Goal: Transaction & Acquisition: Purchase product/service

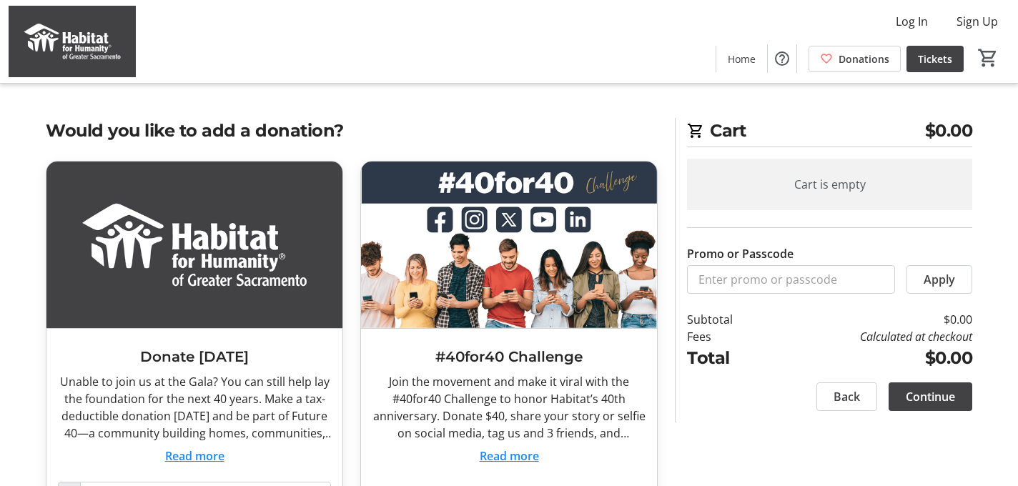
click at [210, 456] on button "Read more" at bounding box center [194, 456] width 59 height 17
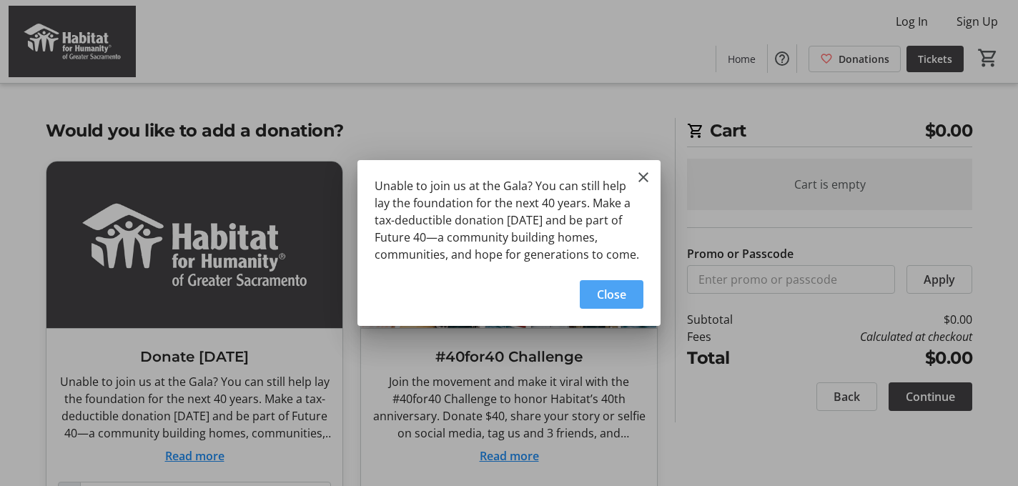
click at [599, 302] on span "Close" at bounding box center [611, 294] width 29 height 17
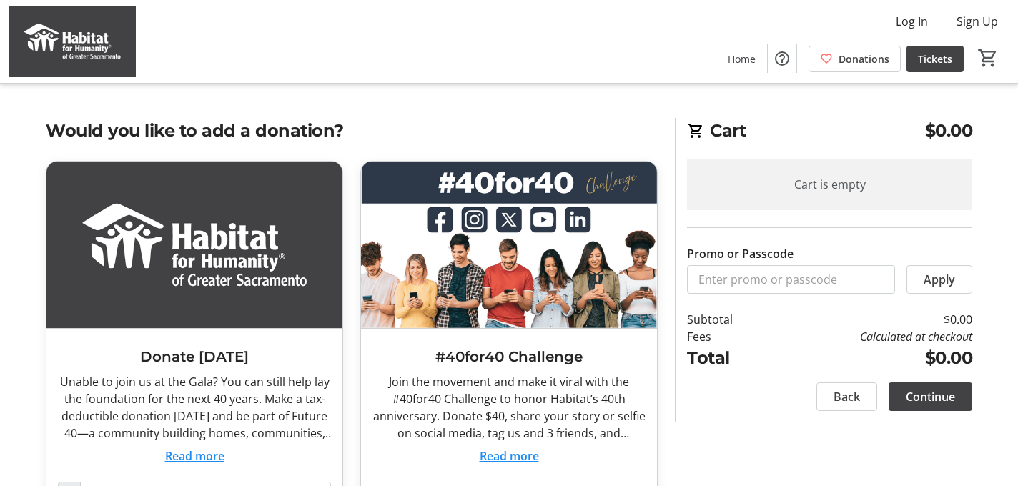
click at [871, 167] on div "Cart is empty" at bounding box center [829, 184] width 285 height 51
click at [947, 130] on span "$0.00" at bounding box center [949, 131] width 48 height 26
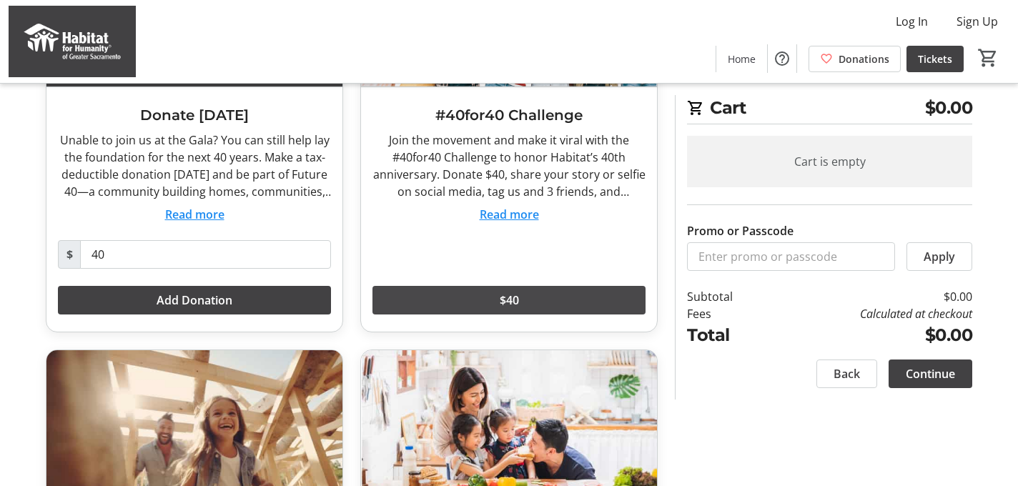
click at [508, 302] on span "$40" at bounding box center [509, 300] width 19 height 17
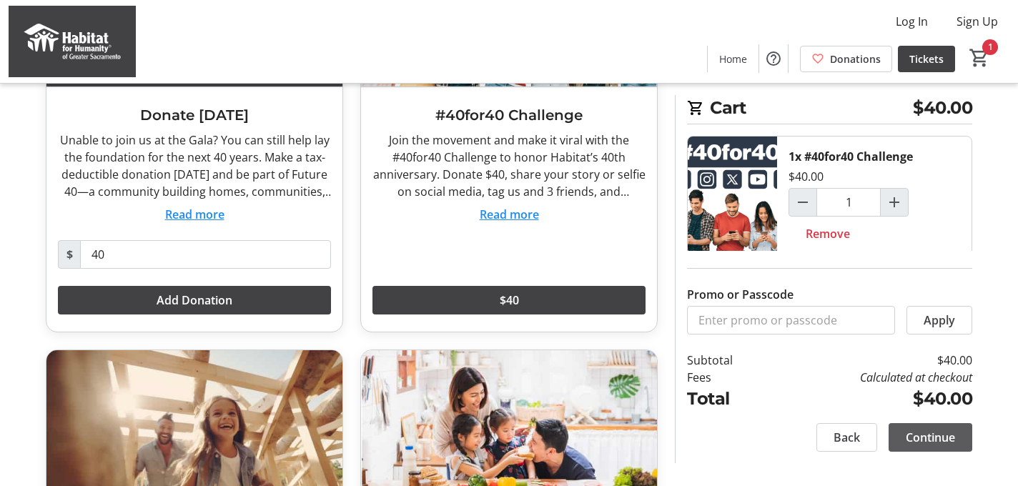
click at [917, 441] on span "Continue" at bounding box center [930, 437] width 49 height 17
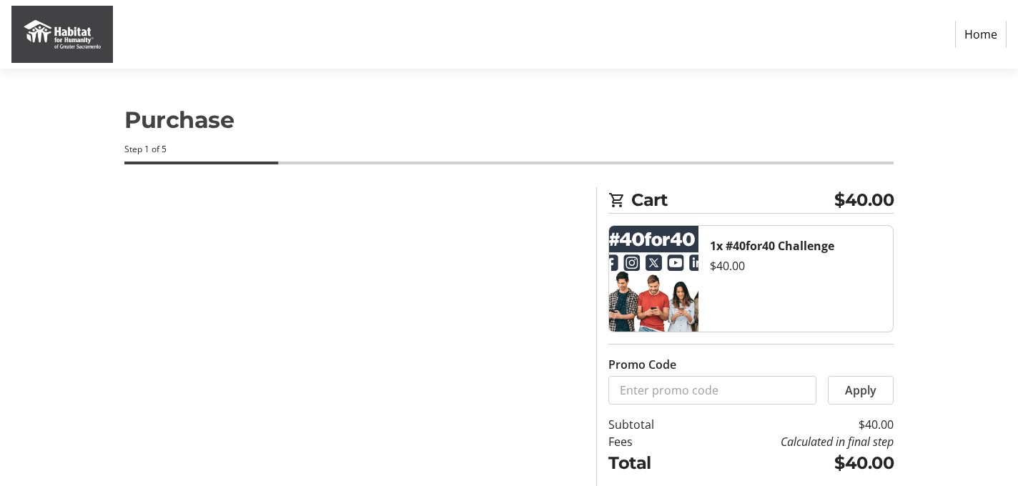
select select "US"
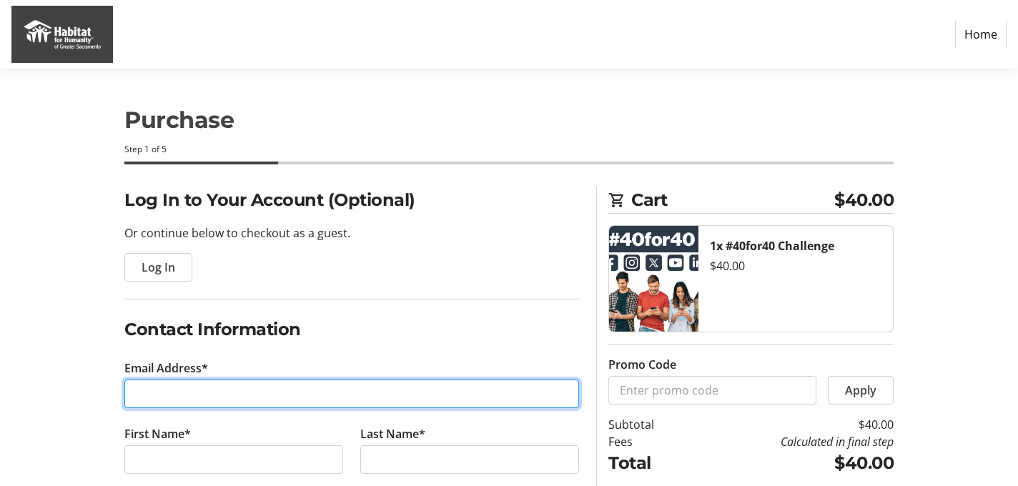
click at [491, 397] on input "Email Address*" at bounding box center [351, 394] width 455 height 29
type input "[EMAIL_ADDRESS][DOMAIN_NAME]"
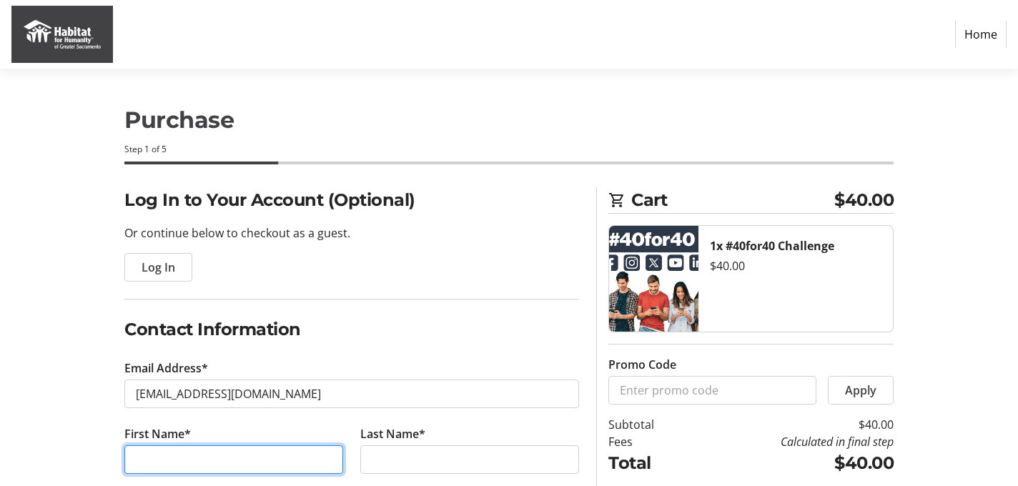
click at [319, 458] on input "First Name*" at bounding box center [233, 459] width 219 height 29
type input "[PERSON_NAME]"
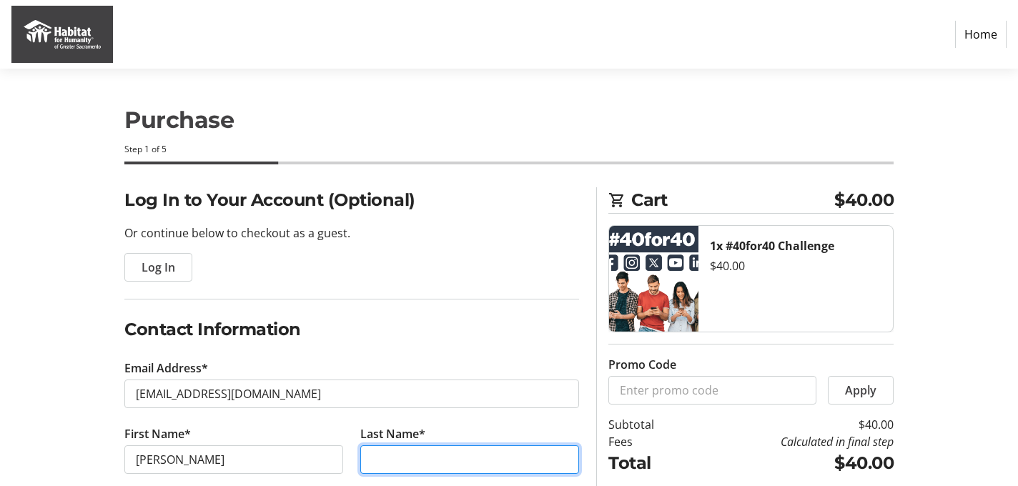
click at [465, 464] on input "Last Name*" at bounding box center [469, 459] width 219 height 29
type input "[PERSON_NAME]"
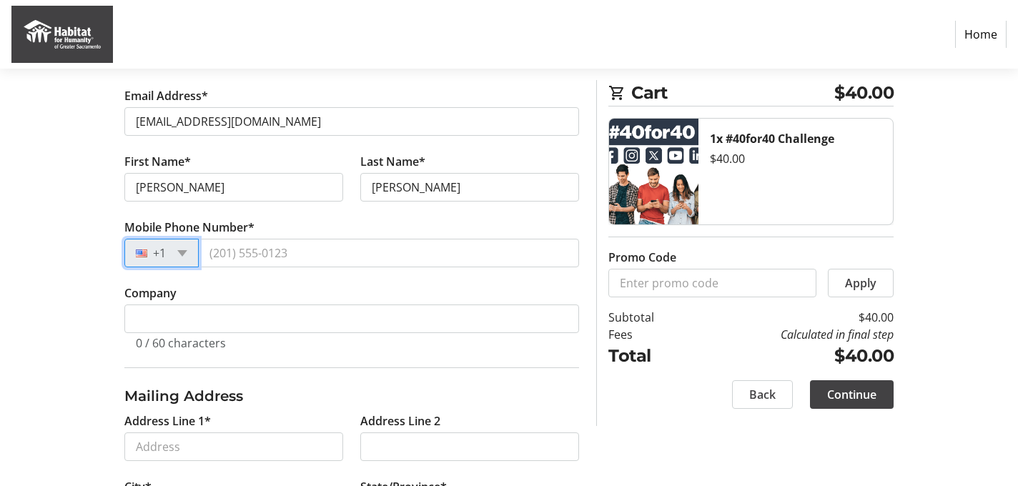
scroll to position [275, 0]
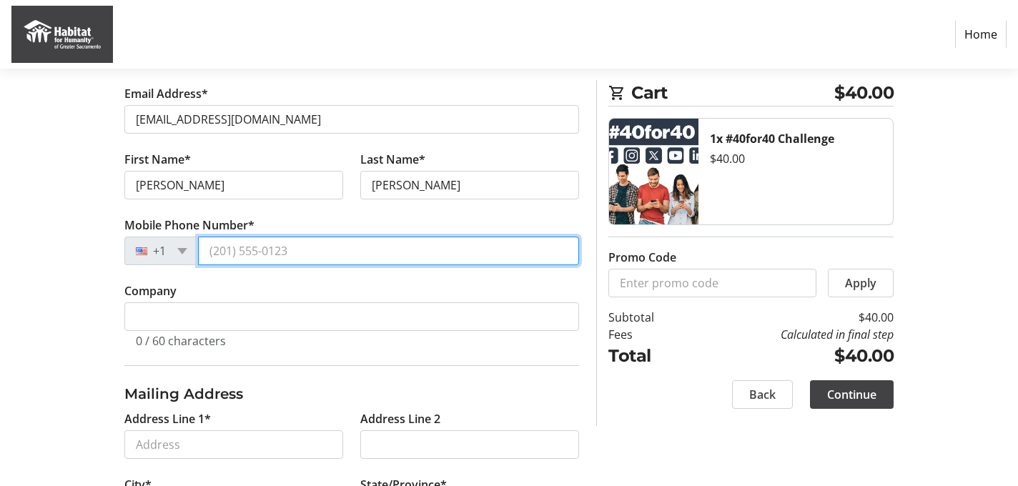
click at [355, 245] on input "Mobile Phone Number*" at bounding box center [388, 251] width 381 height 29
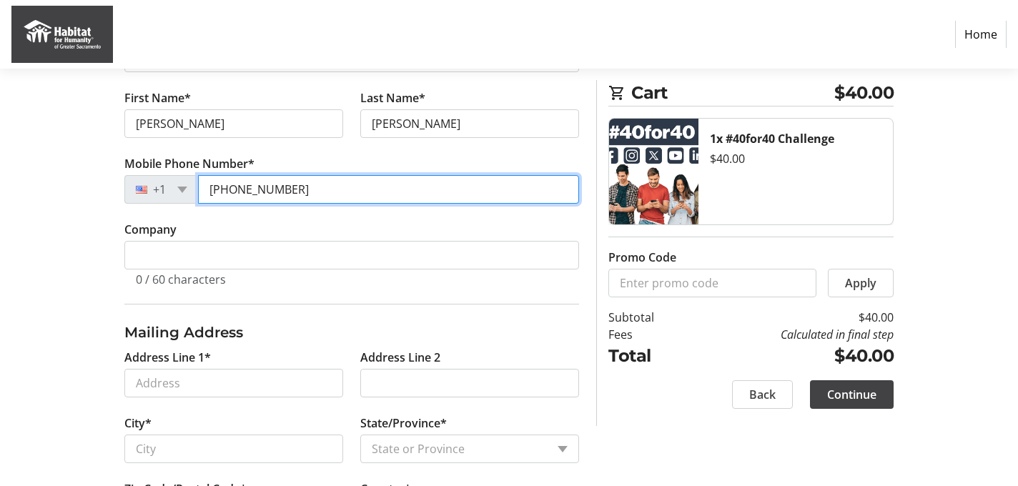
scroll to position [338, 0]
type input "[PHONE_NUMBER]"
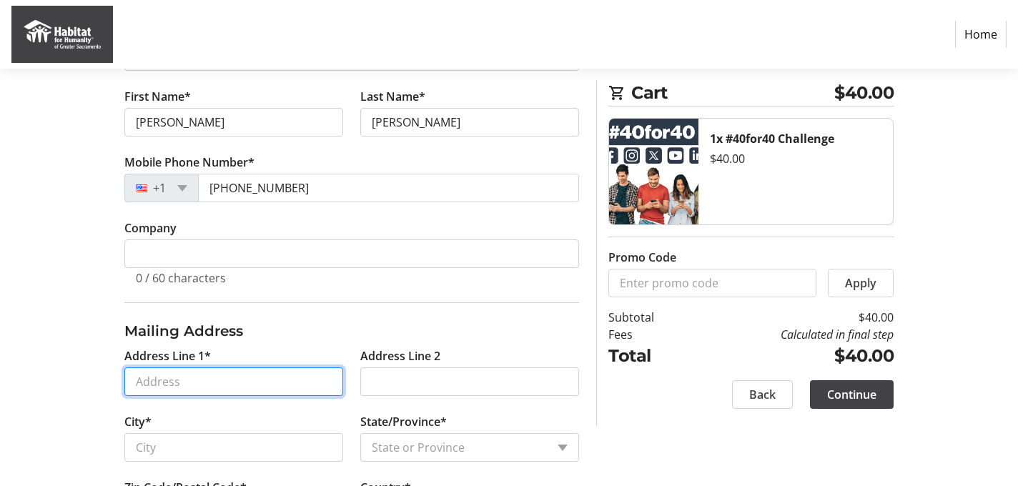
click at [262, 382] on input "Address Line 1*" at bounding box center [233, 382] width 219 height 29
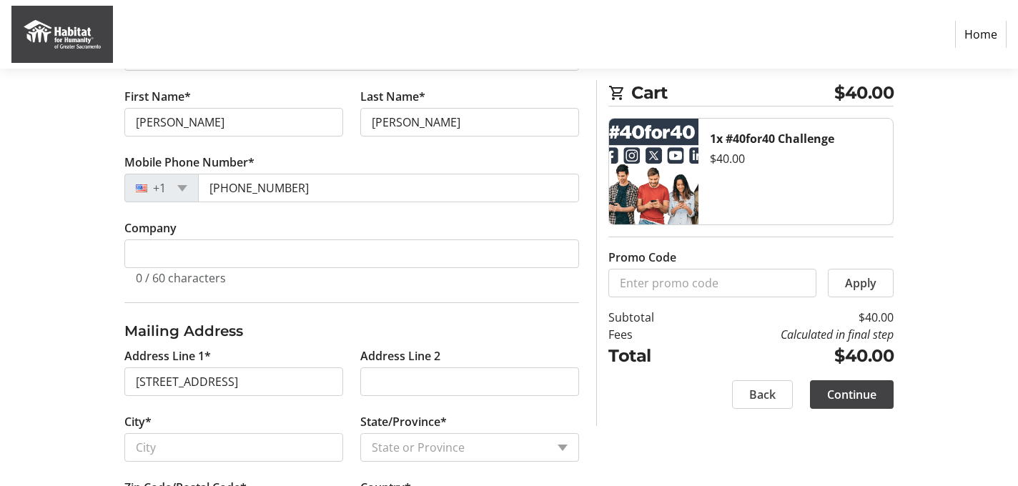
type input "[STREET_ADDRESS]"
type input "Folsom"
select select "CA"
type input "95630"
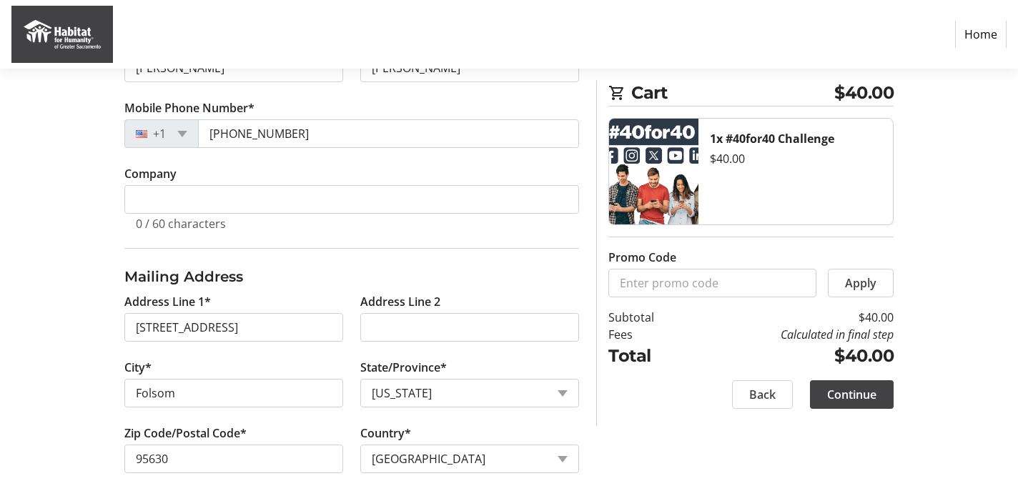
scroll to position [413, 0]
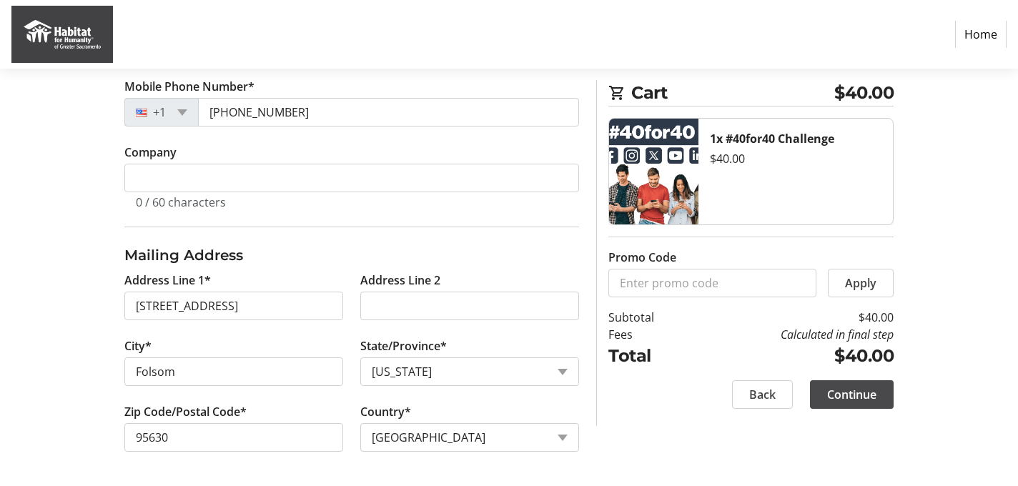
click at [857, 397] on span "Continue" at bounding box center [851, 394] width 49 height 17
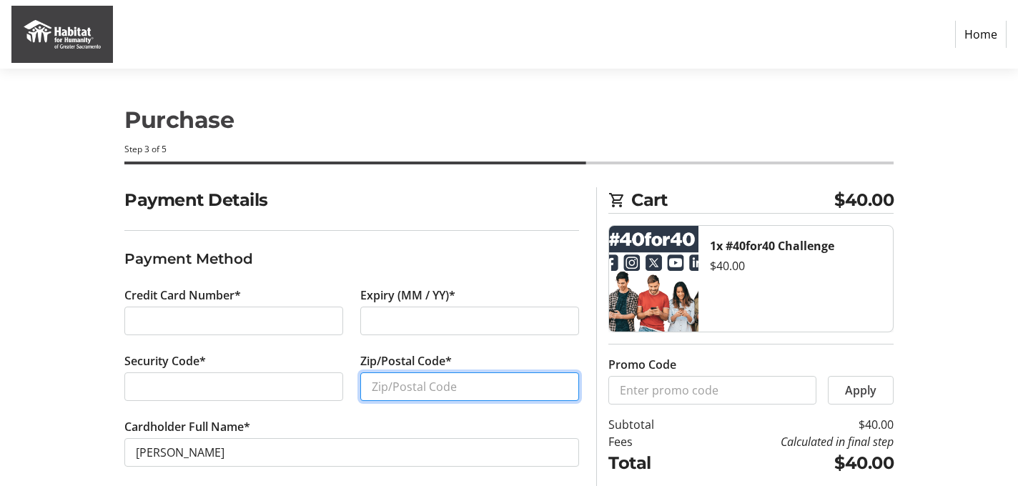
click at [415, 385] on input "Zip/Postal Code*" at bounding box center [469, 387] width 219 height 29
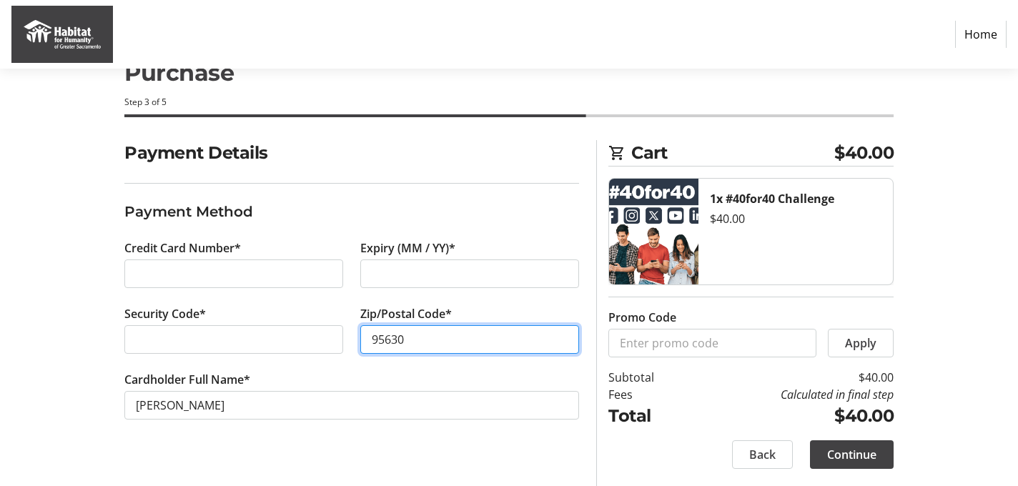
type input "95630"
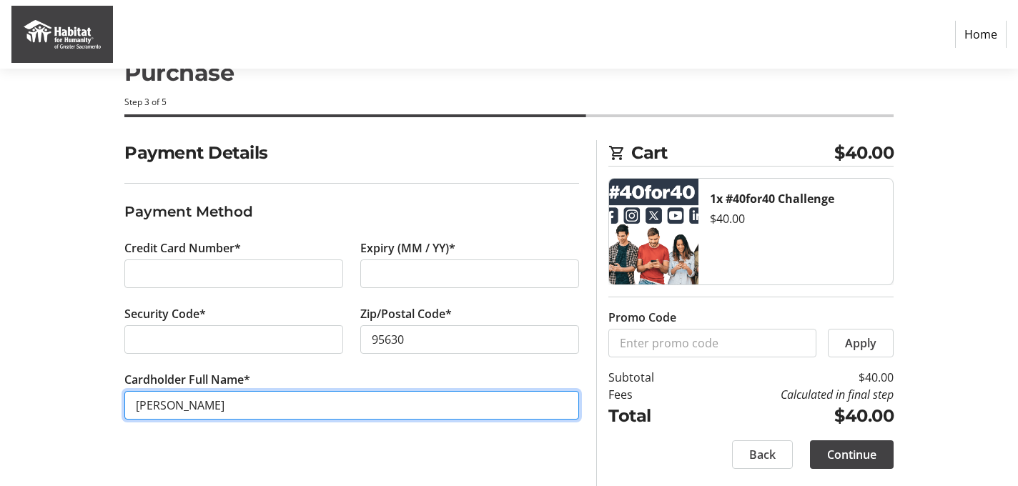
click at [178, 408] on input "[PERSON_NAME]" at bounding box center [351, 405] width 455 height 29
type input "[PERSON_NAME]"
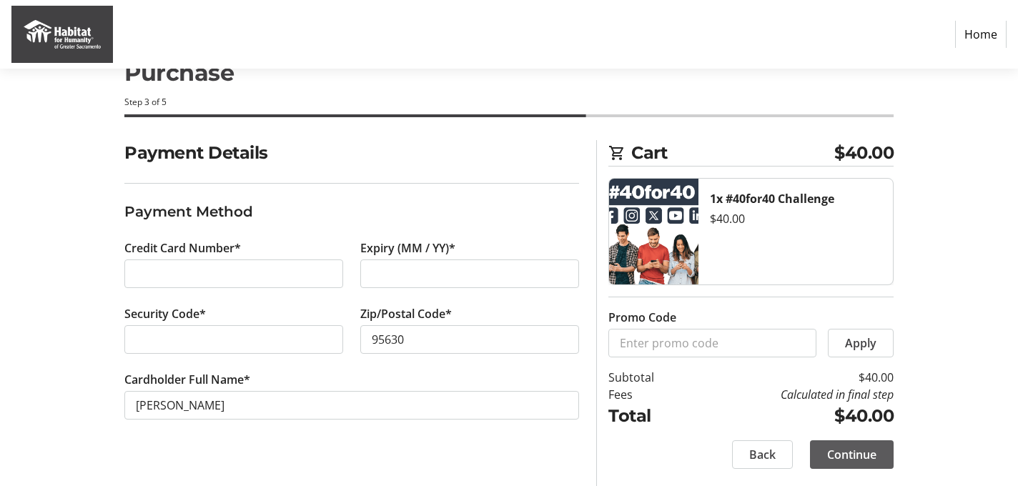
click at [846, 454] on span "Continue" at bounding box center [851, 454] width 49 height 17
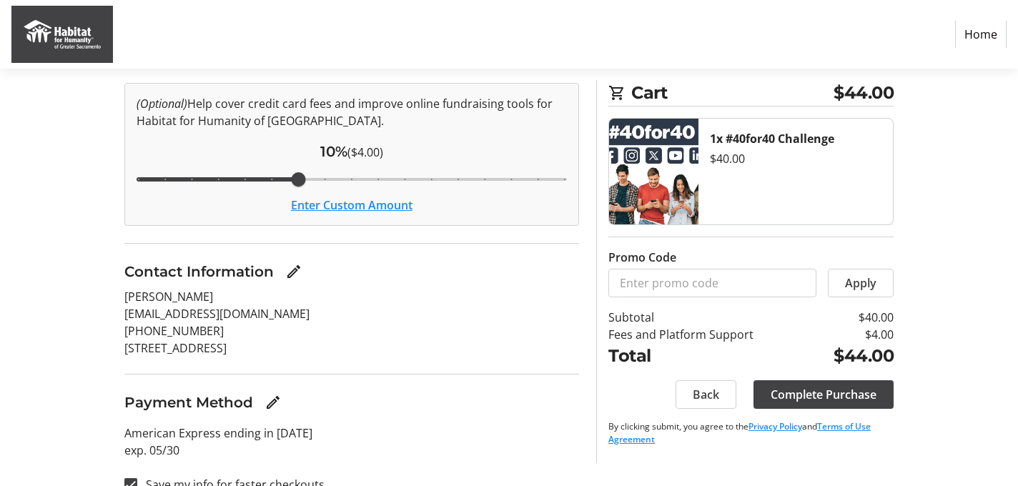
scroll to position [189, 0]
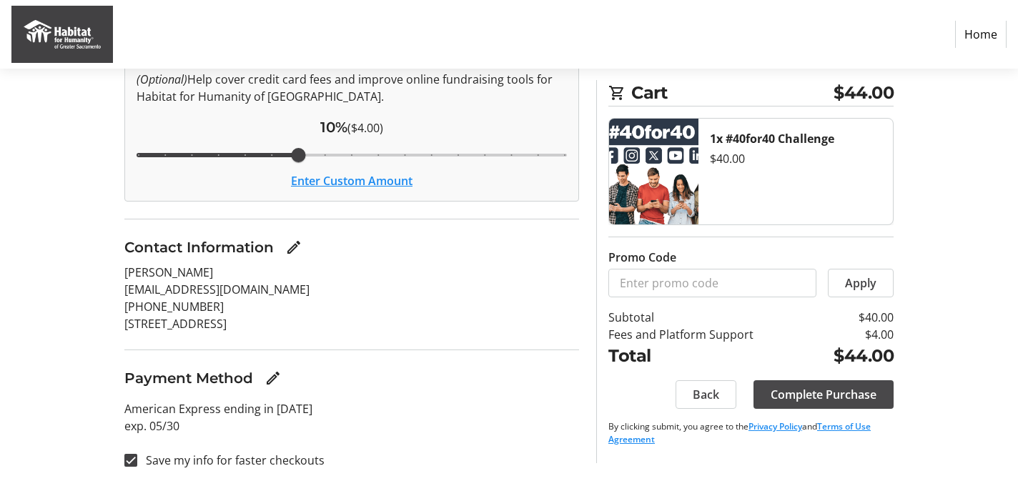
click at [842, 396] on span "Complete Purchase" at bounding box center [824, 394] width 106 height 17
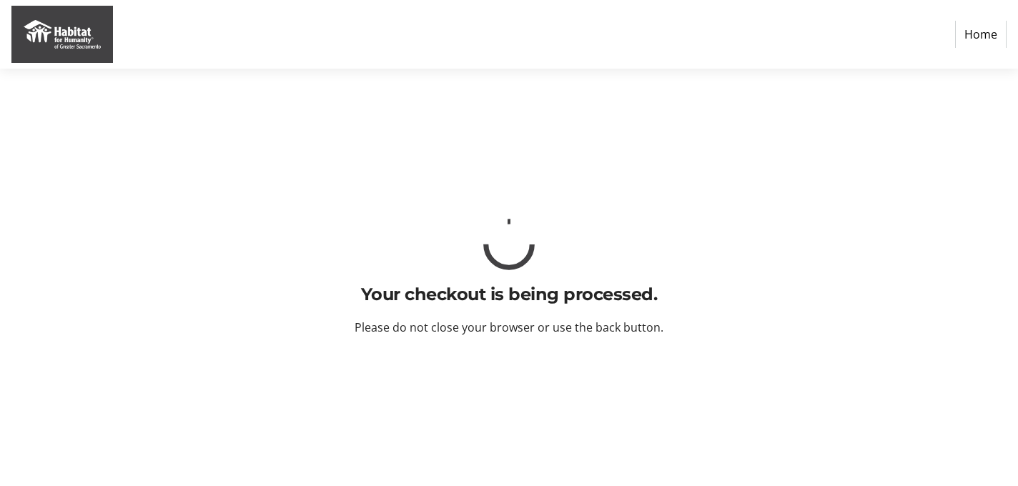
scroll to position [0, 0]
